Goal: Task Accomplishment & Management: Manage account settings

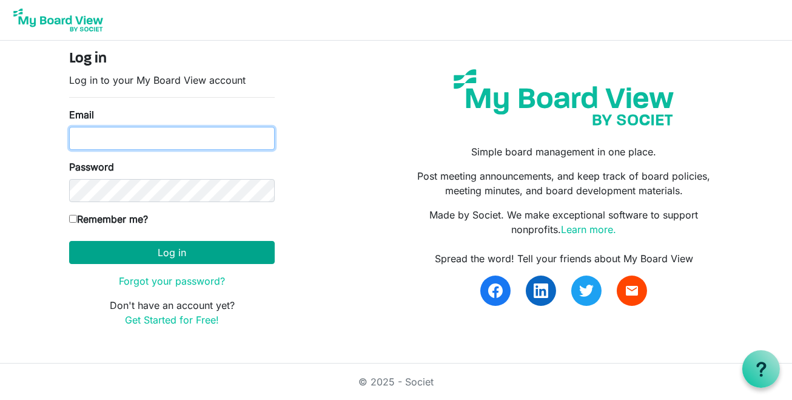
type input "[PERSON_NAME][EMAIL_ADDRESS][DOMAIN_NAME]"
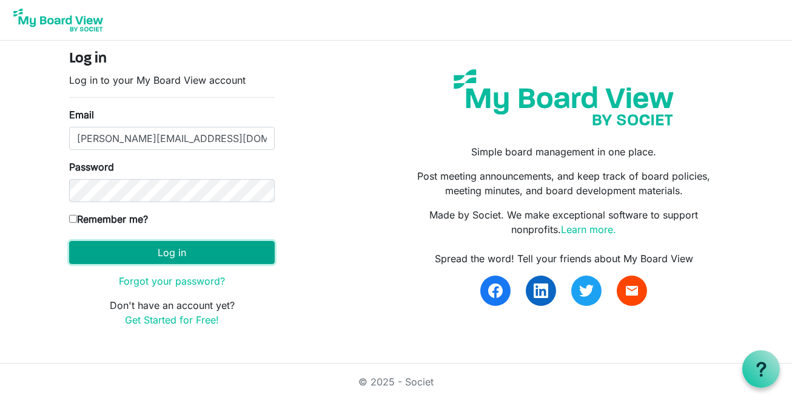
click at [169, 247] on button "Log in" at bounding box center [172, 252] width 206 height 23
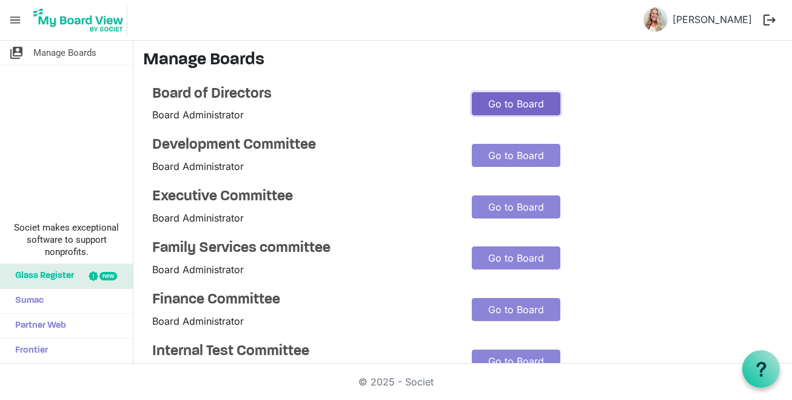
click at [514, 98] on link "Go to Board" at bounding box center [516, 103] width 89 height 23
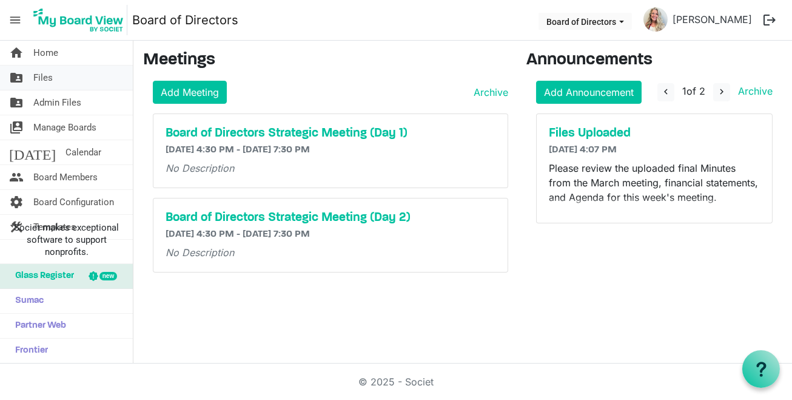
click at [45, 78] on span "Files" at bounding box center [42, 77] width 19 height 24
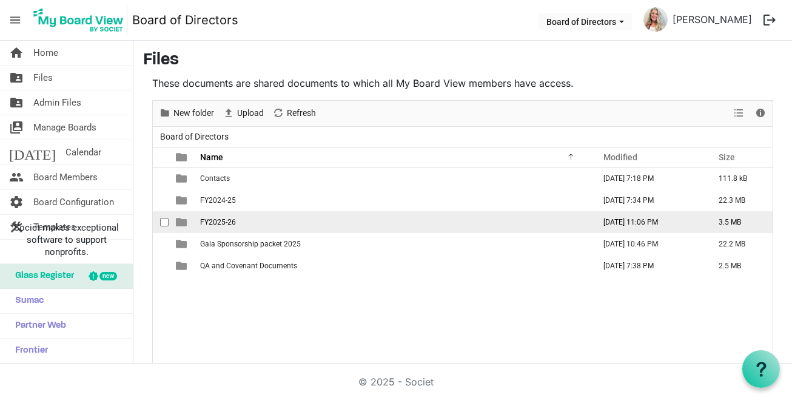
click at [246, 218] on td "FY2025-26" at bounding box center [393, 222] width 394 height 22
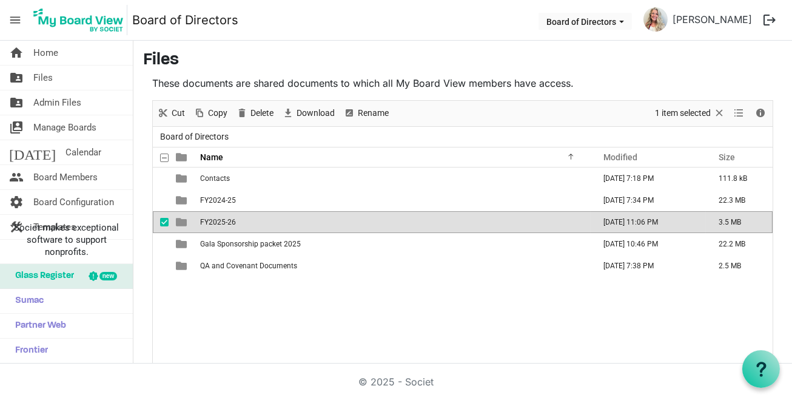
click at [246, 218] on td "FY2025-26" at bounding box center [393, 222] width 394 height 22
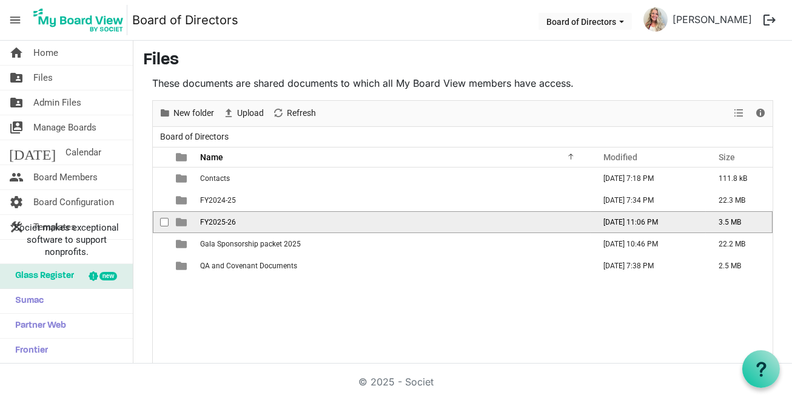
click at [246, 218] on td "FY2025-26" at bounding box center [393, 222] width 394 height 22
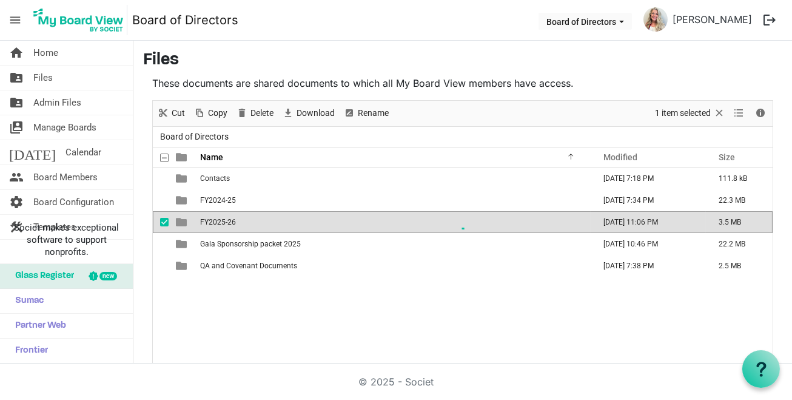
scroll to position [8, 0]
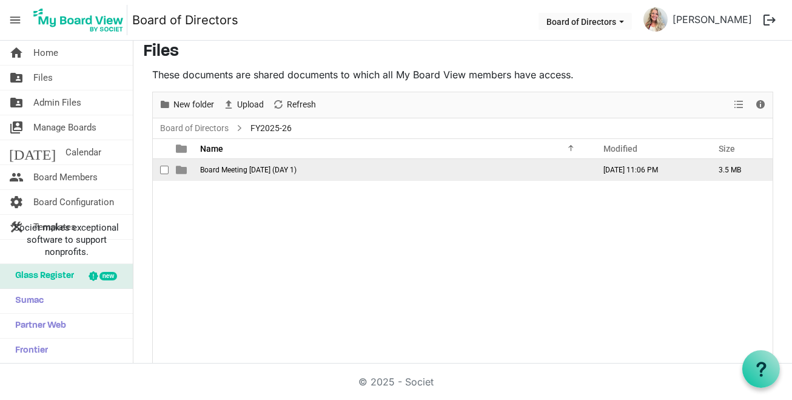
click at [239, 172] on span "Board Meeting [DATE] (DAY 1)" at bounding box center [248, 170] width 96 height 8
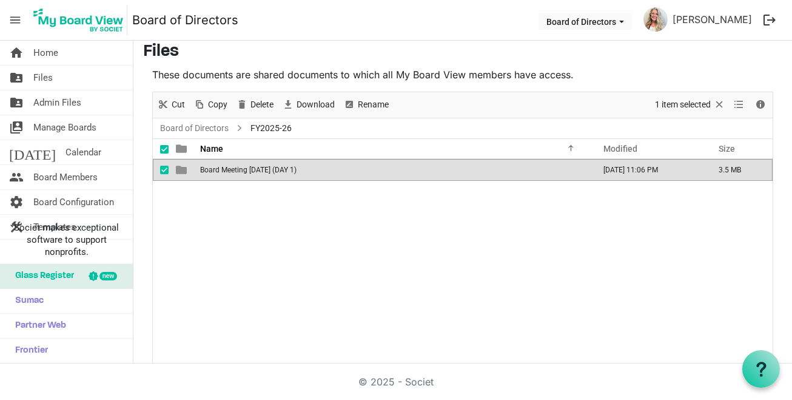
click at [239, 172] on span "Board Meeting [DATE] (DAY 1)" at bounding box center [248, 170] width 96 height 8
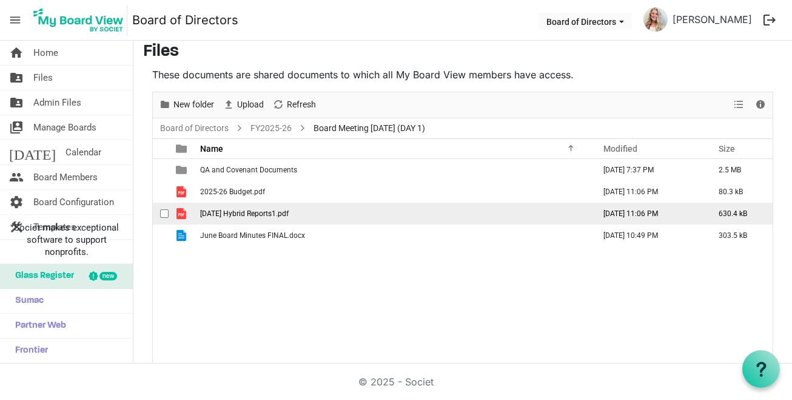
click at [248, 216] on span "[DATE] Hybrid Reports1.pdf" at bounding box center [244, 213] width 89 height 8
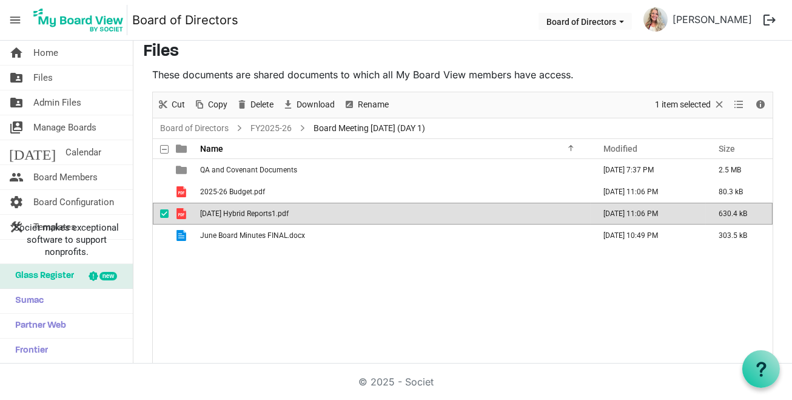
click at [248, 216] on span "[DATE] Hybrid Reports1.pdf" at bounding box center [244, 213] width 89 height 8
click at [194, 216] on td "is template cell column header type" at bounding box center [183, 214] width 28 height 22
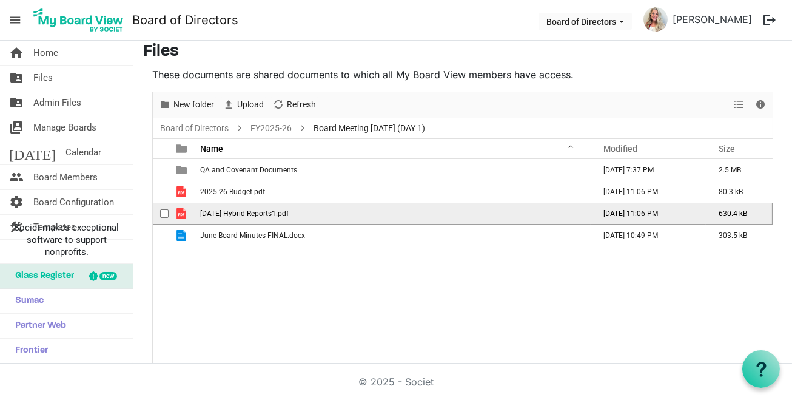
click at [166, 211] on span "checkbox" at bounding box center [164, 213] width 8 height 8
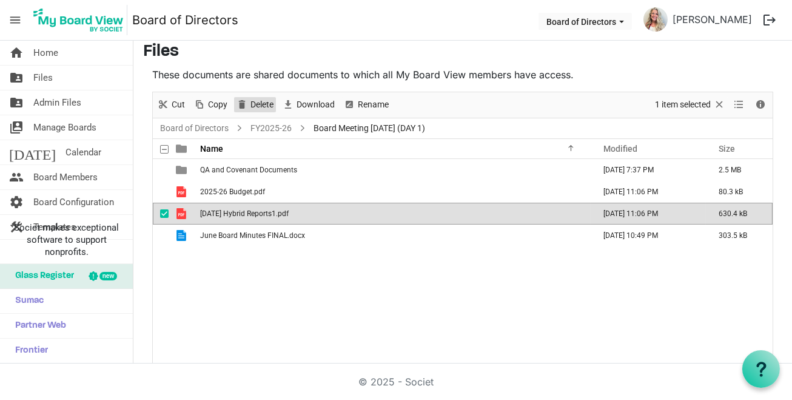
click at [255, 105] on span "Delete" at bounding box center [261, 104] width 25 height 15
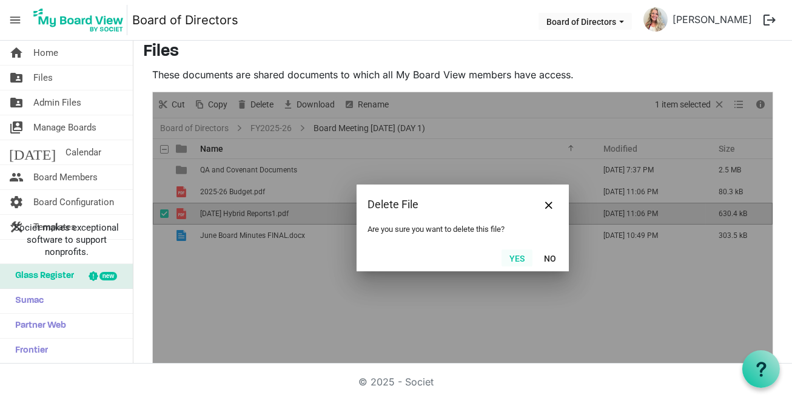
click at [513, 258] on button "Yes" at bounding box center [516, 257] width 31 height 17
